Goal: Transaction & Acquisition: Purchase product/service

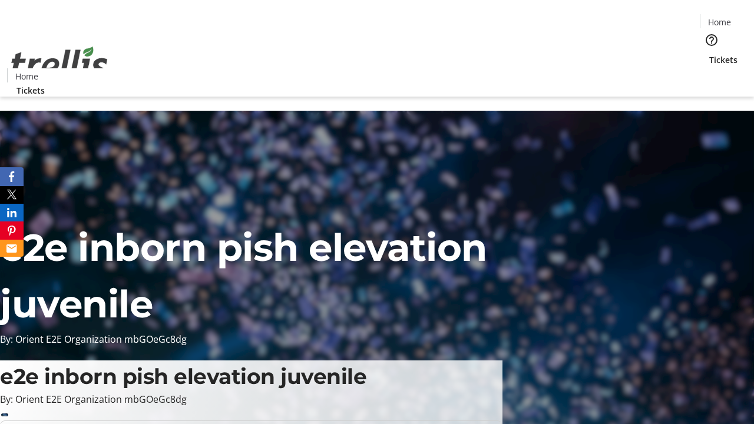
click at [709, 54] on span "Tickets" at bounding box center [723, 60] width 28 height 12
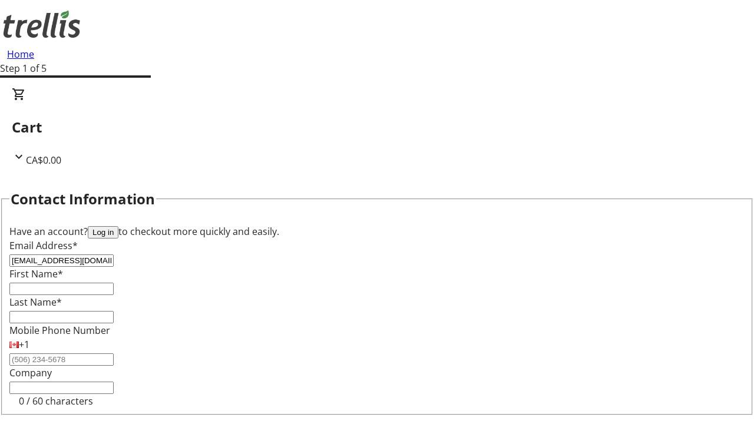
type input "[EMAIL_ADDRESS][DOMAIN_NAME]"
type input "[PERSON_NAME]"
